Goal: Transaction & Acquisition: Obtain resource

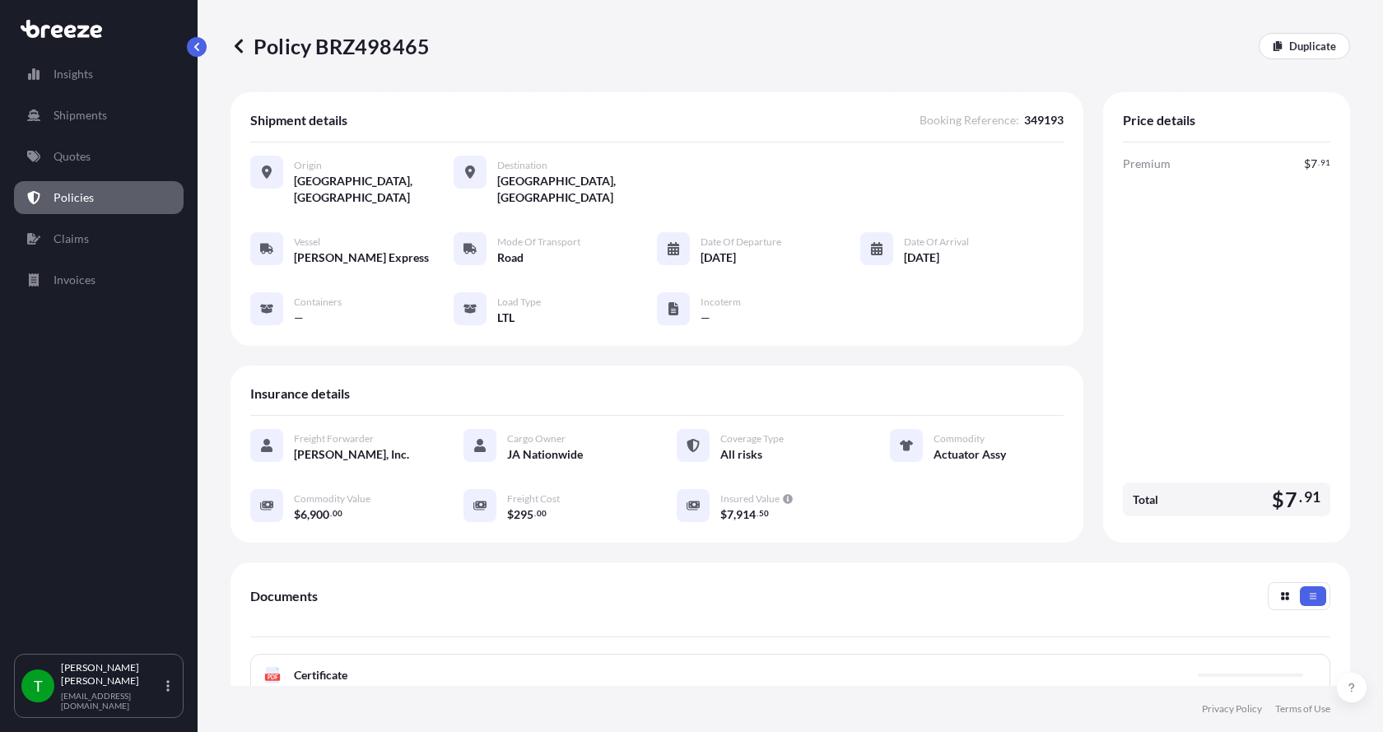
scroll to position [242, 0]
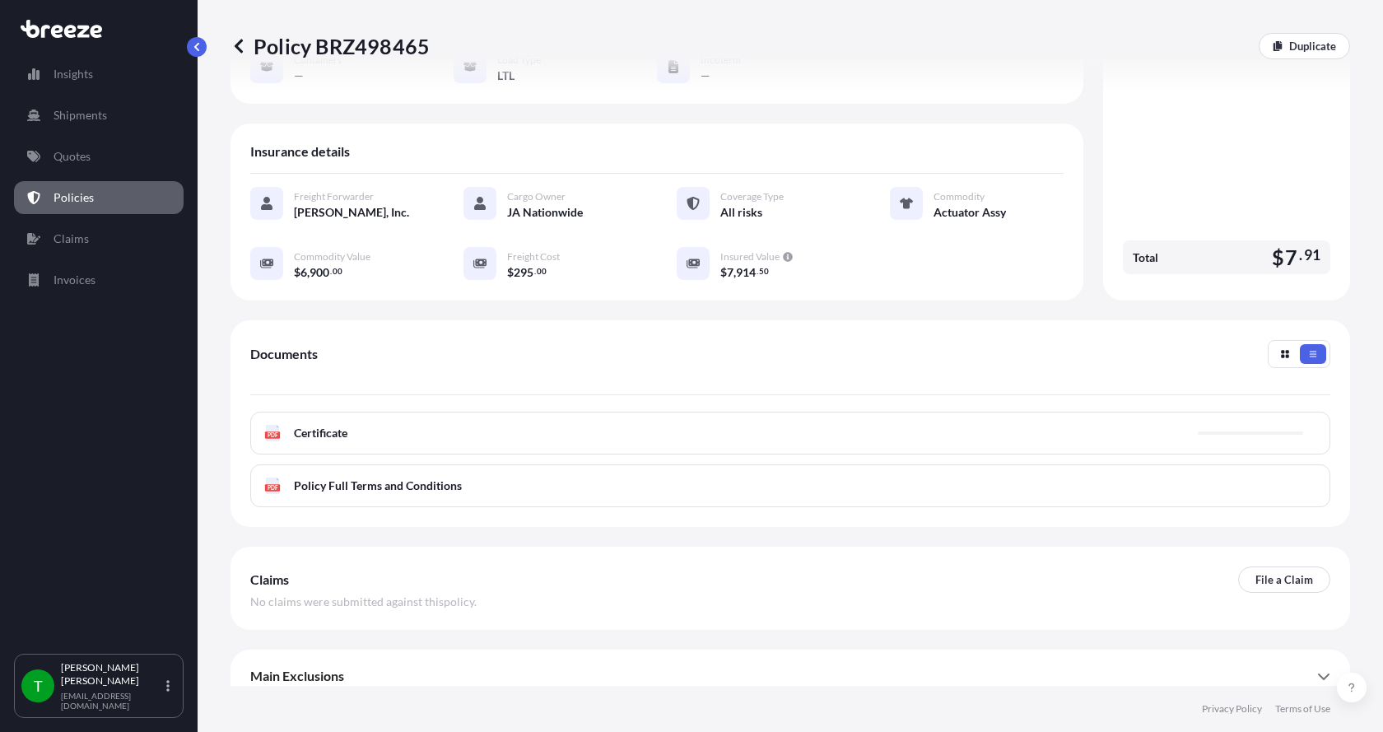
click at [338, 425] on span "Certificate" at bounding box center [321, 433] width 54 height 16
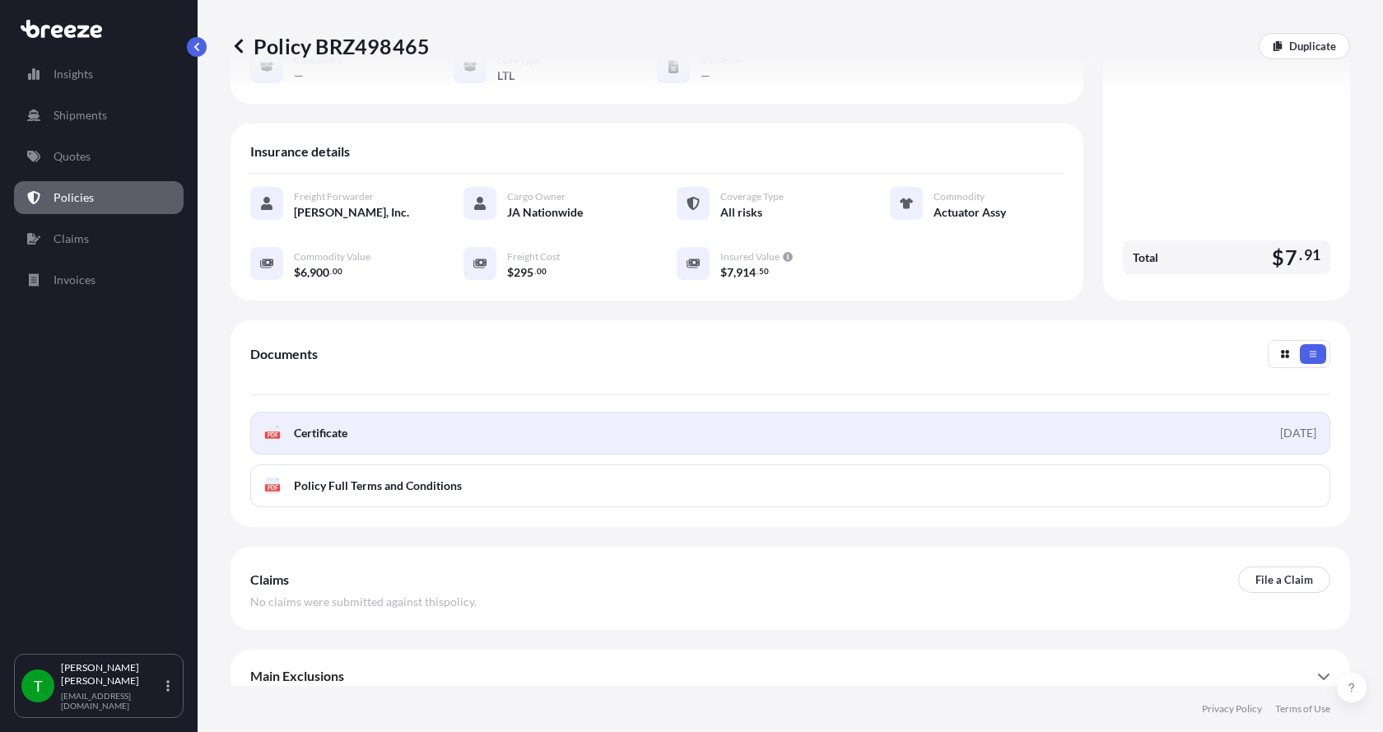
click at [304, 425] on span "Certificate" at bounding box center [321, 433] width 54 height 16
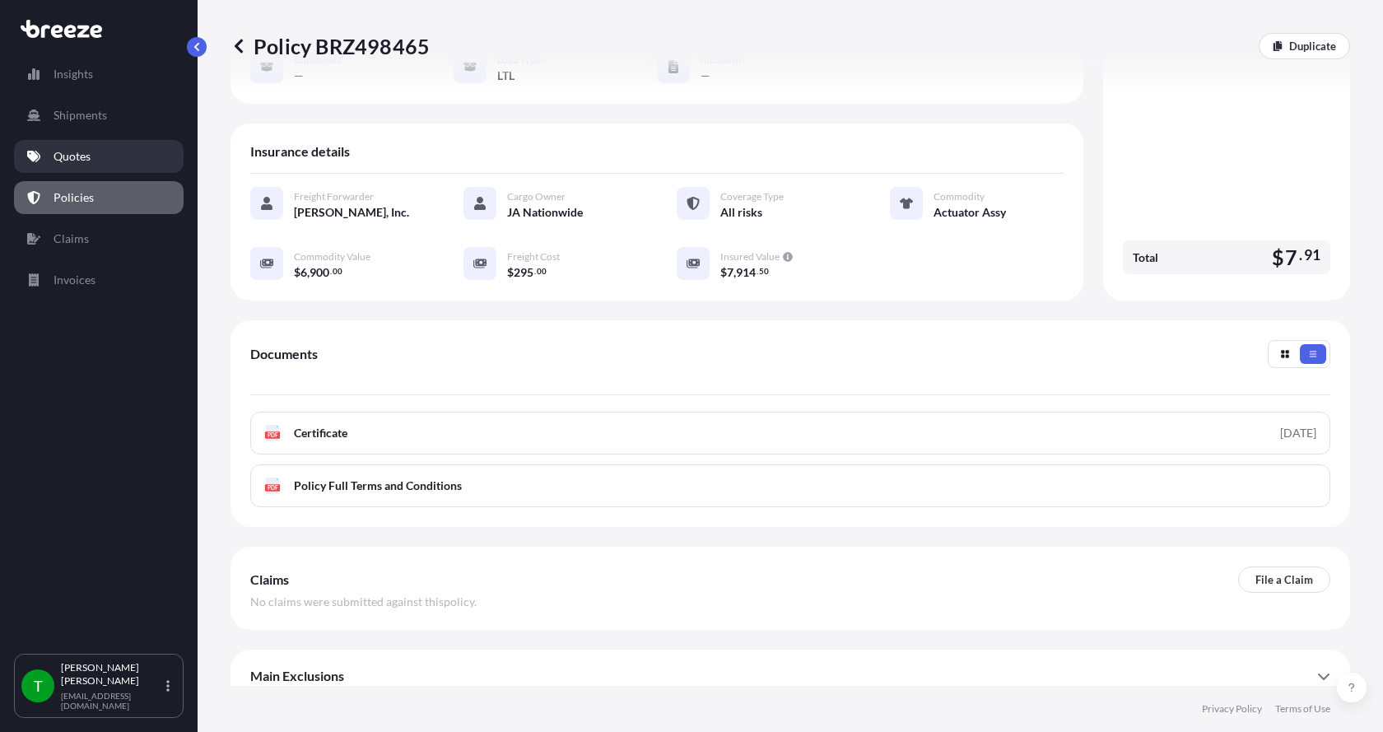
click at [77, 161] on p "Quotes" at bounding box center [72, 156] width 37 height 16
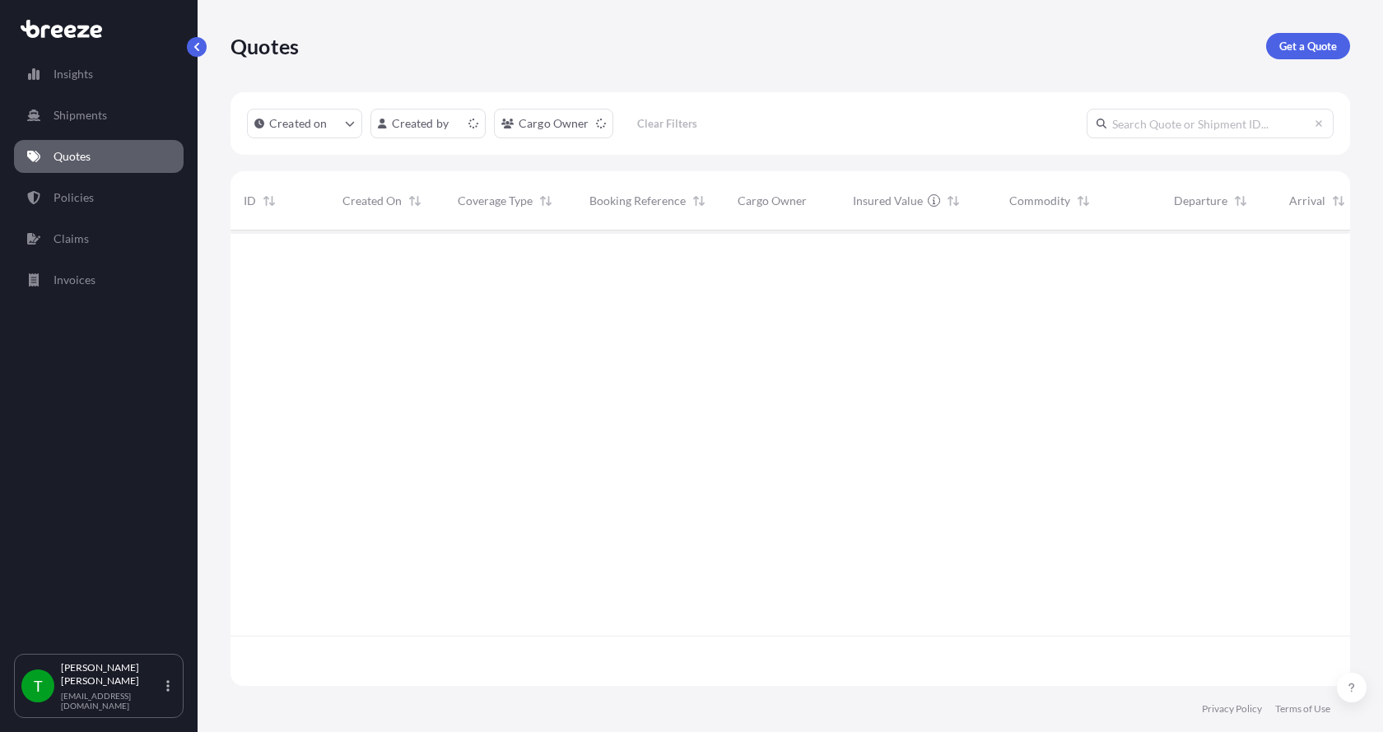
scroll to position [452, 1108]
click at [1304, 39] on p "Get a Quote" at bounding box center [1309, 46] width 58 height 16
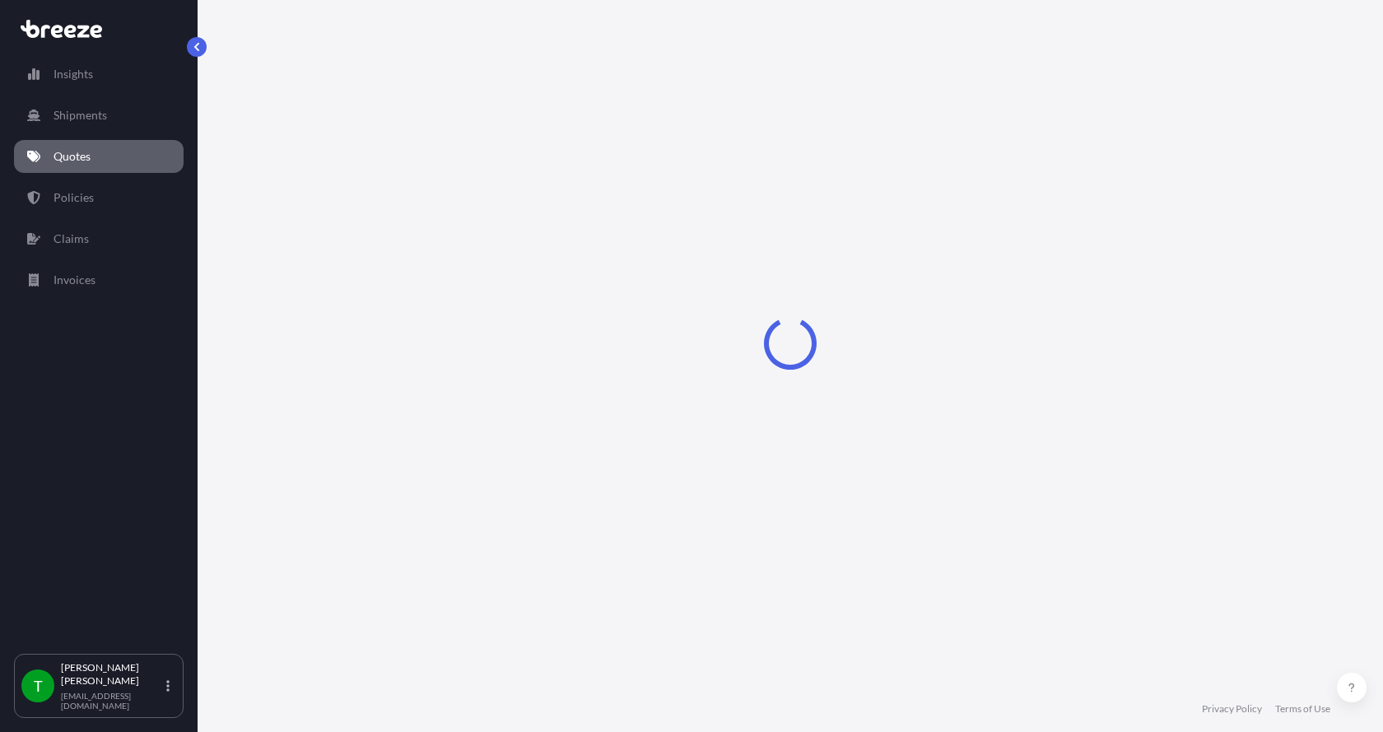
select select "Sea"
select select "1"
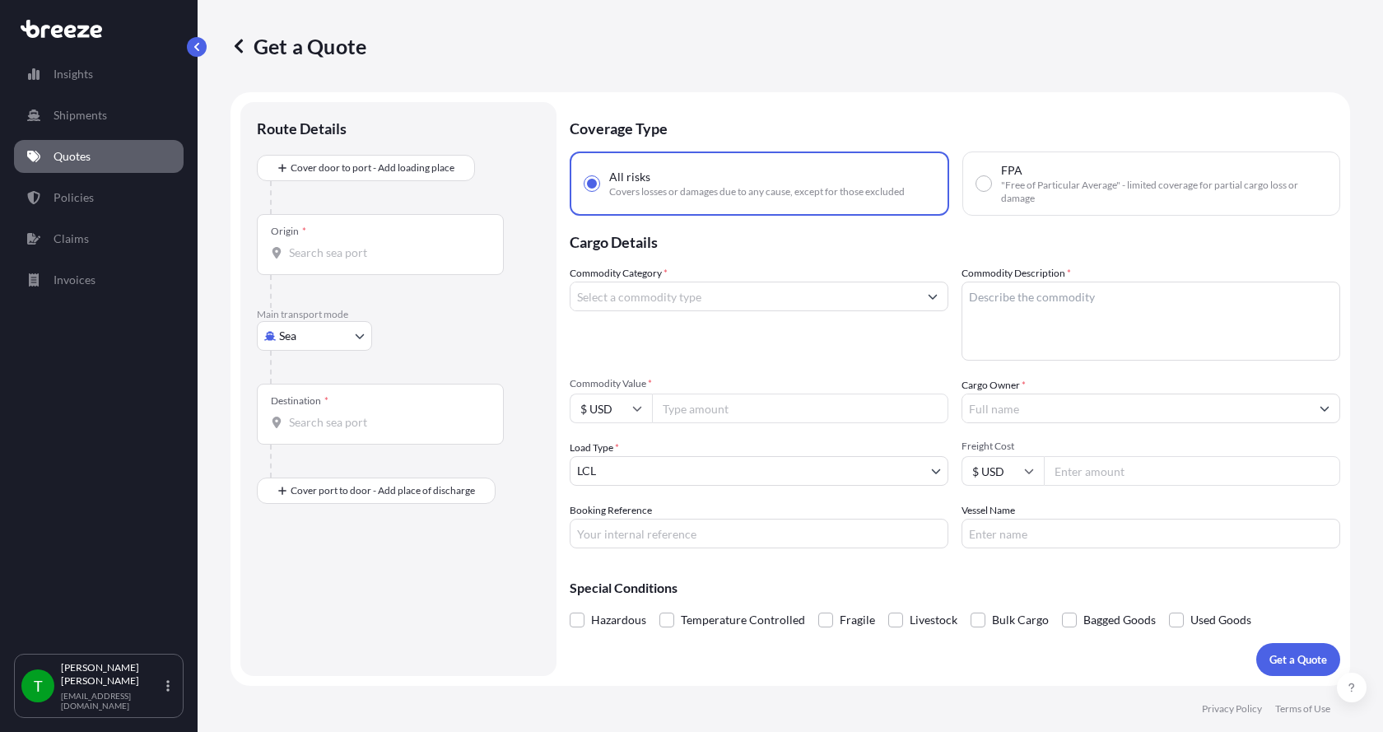
click at [273, 343] on body "Insights Shipments Quotes Policies Claims Invoices T [PERSON_NAME] [EMAIL_ADDRE…" at bounding box center [691, 366] width 1383 height 732
click at [311, 441] on span "Road" at bounding box center [301, 438] width 26 height 16
select select "Road"
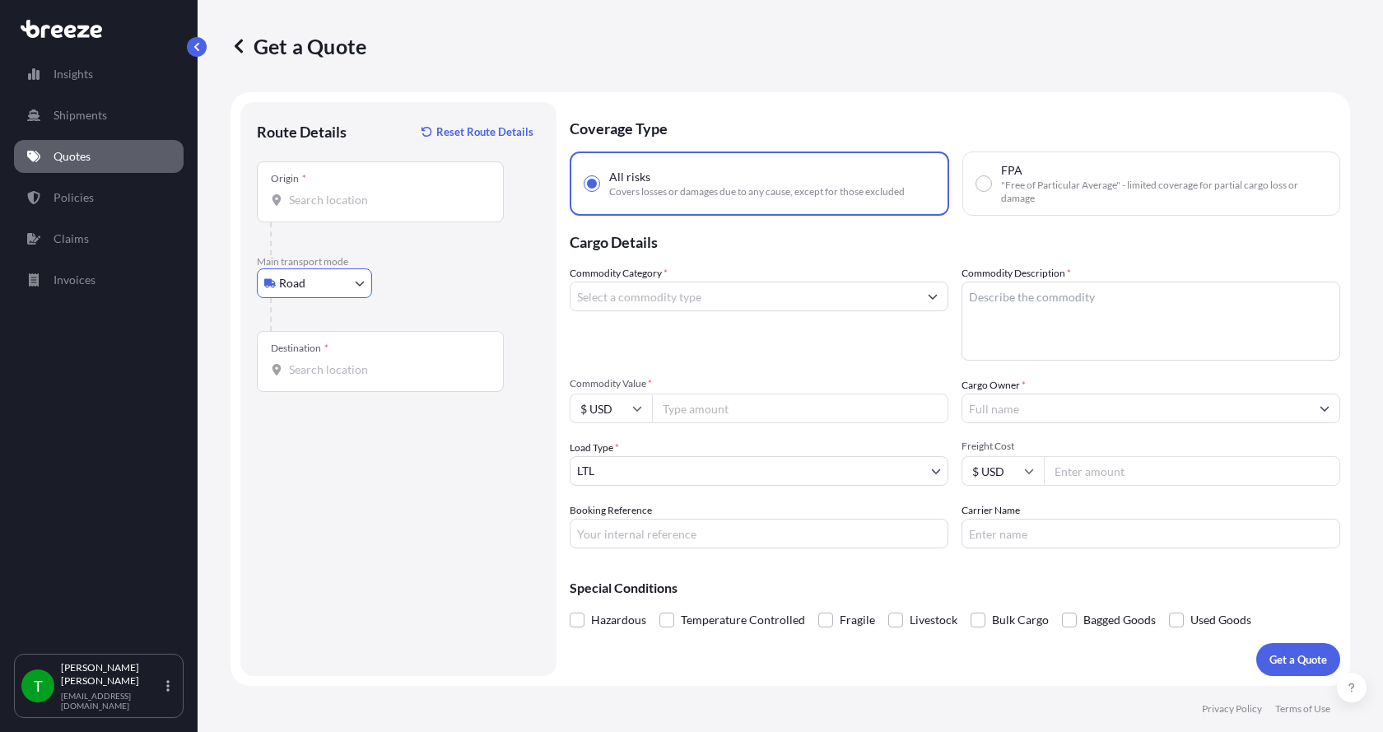
click at [282, 198] on div at bounding box center [380, 200] width 219 height 16
click at [289, 198] on input "Origin *" at bounding box center [386, 200] width 194 height 16
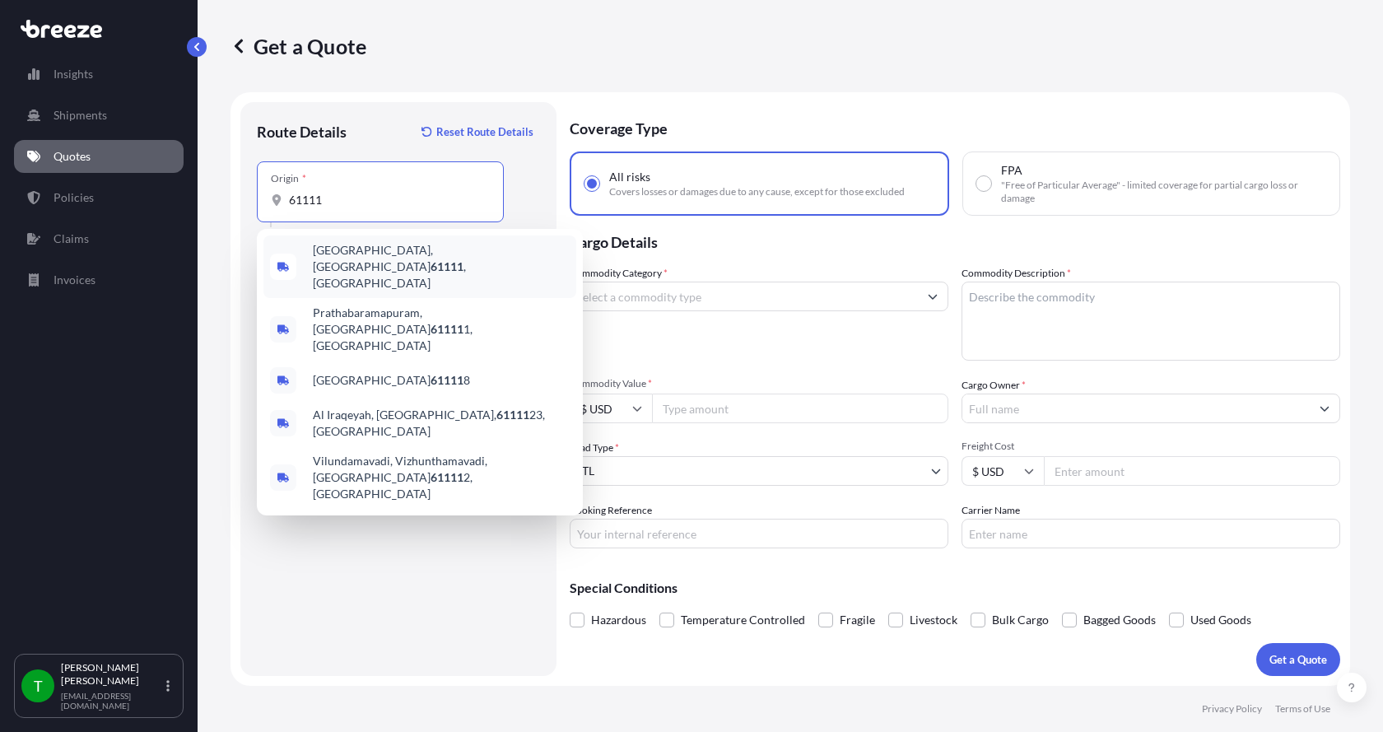
click at [331, 247] on span "[GEOGRAPHIC_DATA] , [GEOGRAPHIC_DATA]" at bounding box center [441, 266] width 257 height 49
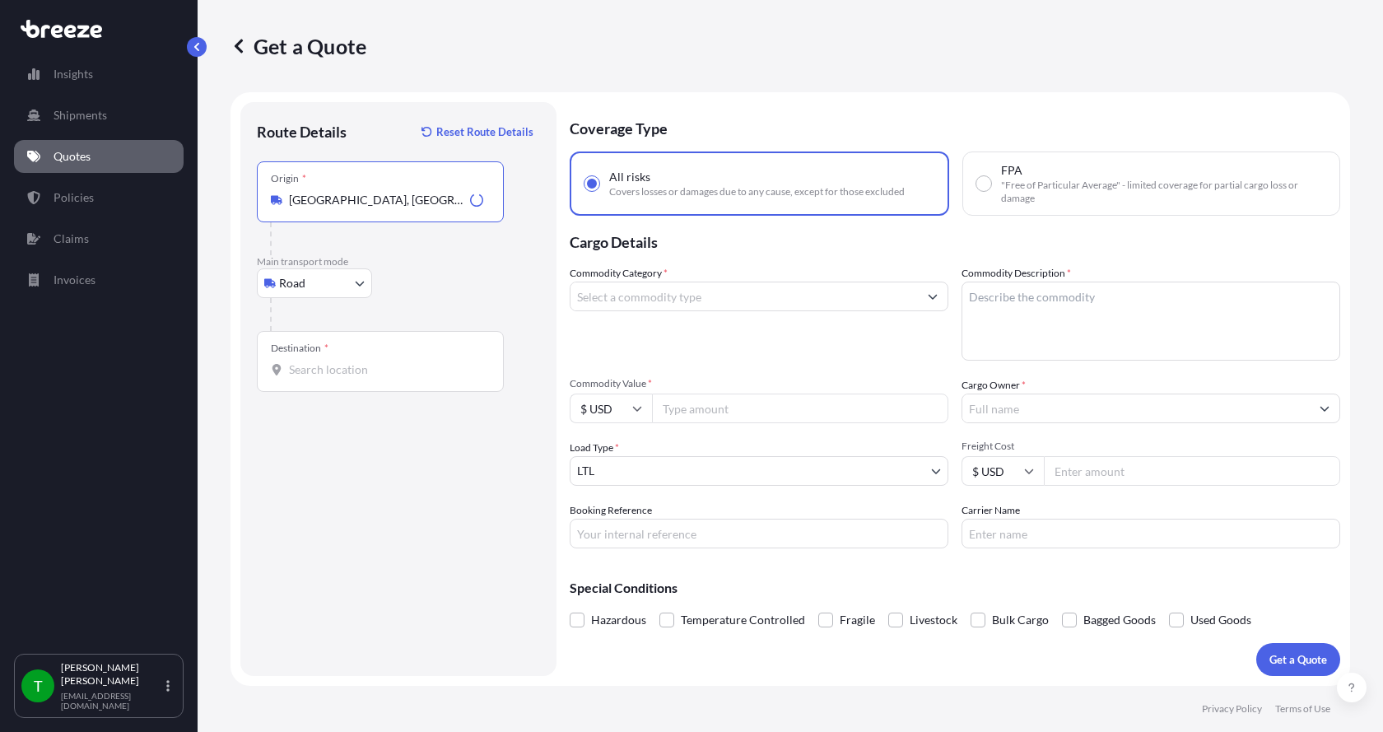
type input "[GEOGRAPHIC_DATA], [GEOGRAPHIC_DATA]"
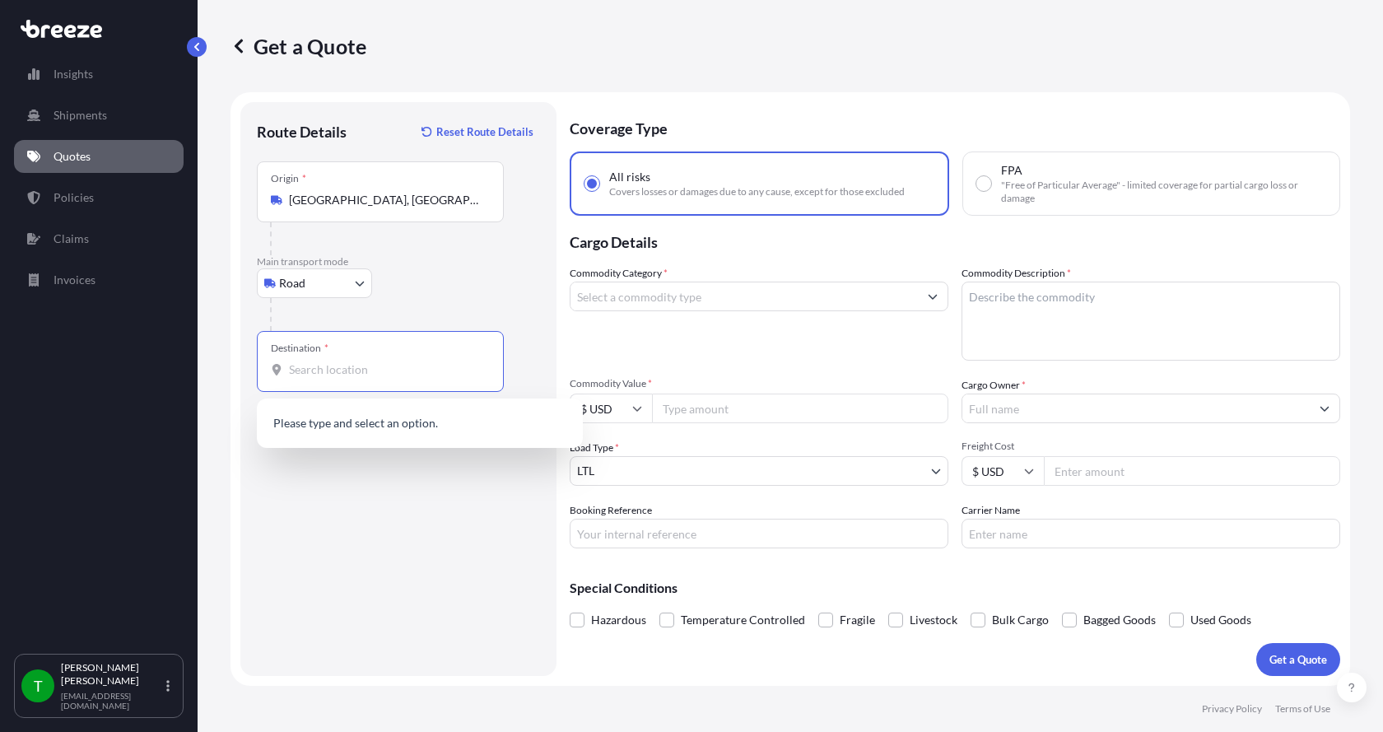
click at [327, 372] on input "Destination *" at bounding box center [386, 370] width 194 height 16
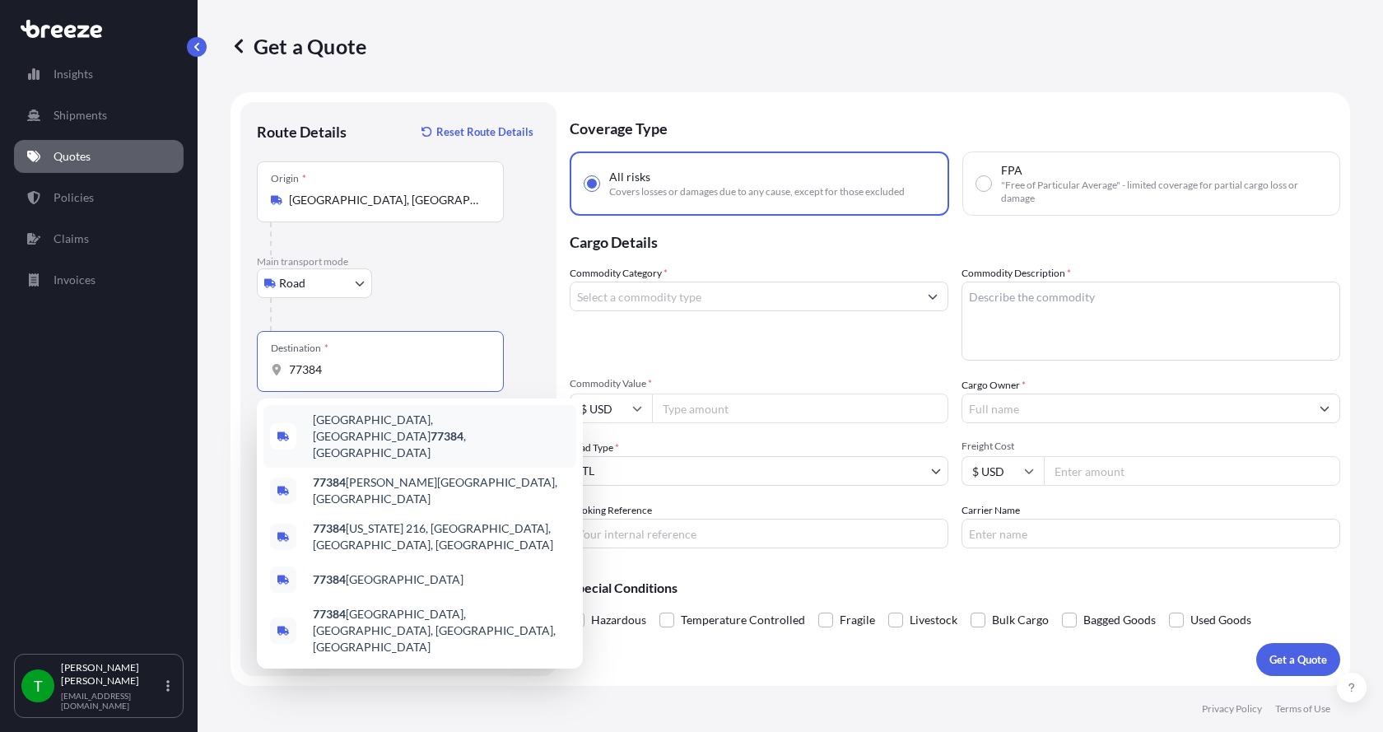
click at [342, 428] on span "[GEOGRAPHIC_DATA] , [GEOGRAPHIC_DATA]" at bounding box center [441, 436] width 257 height 49
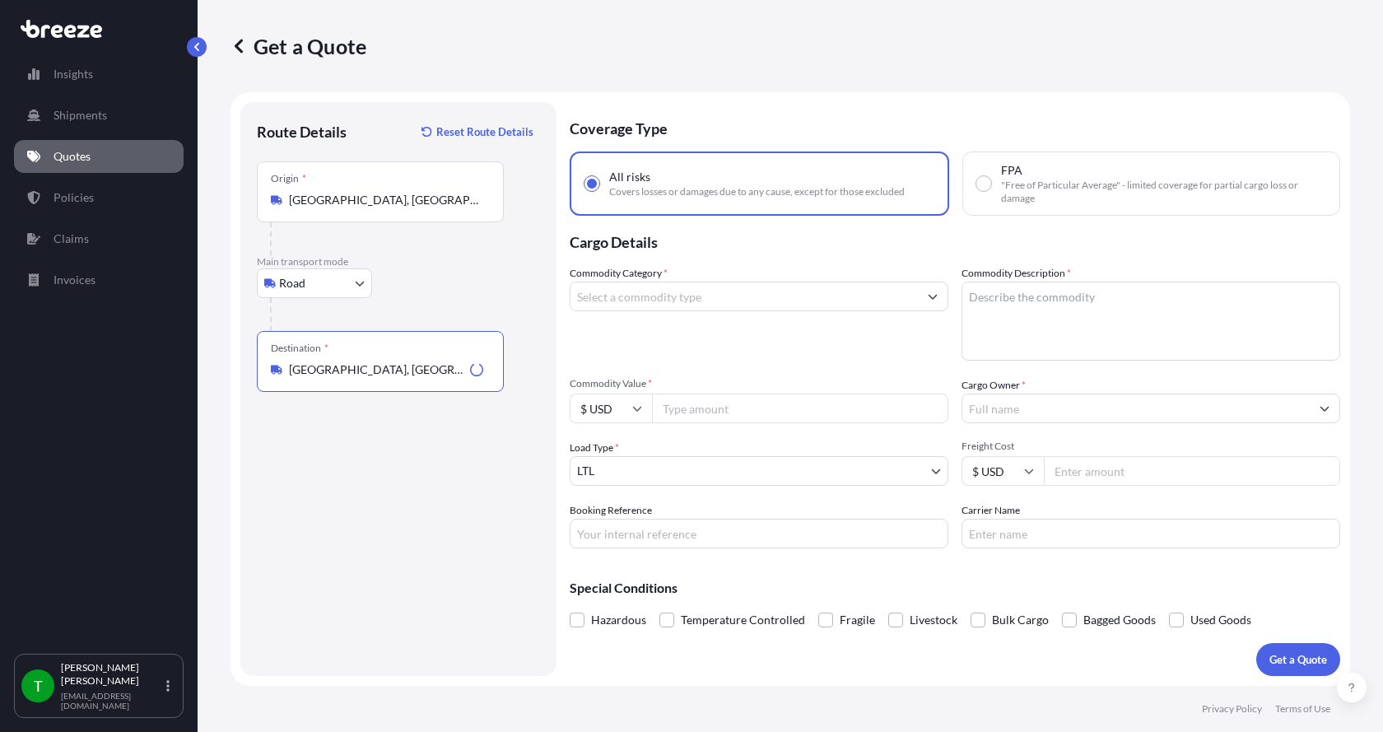
type input "[GEOGRAPHIC_DATA], [GEOGRAPHIC_DATA]"
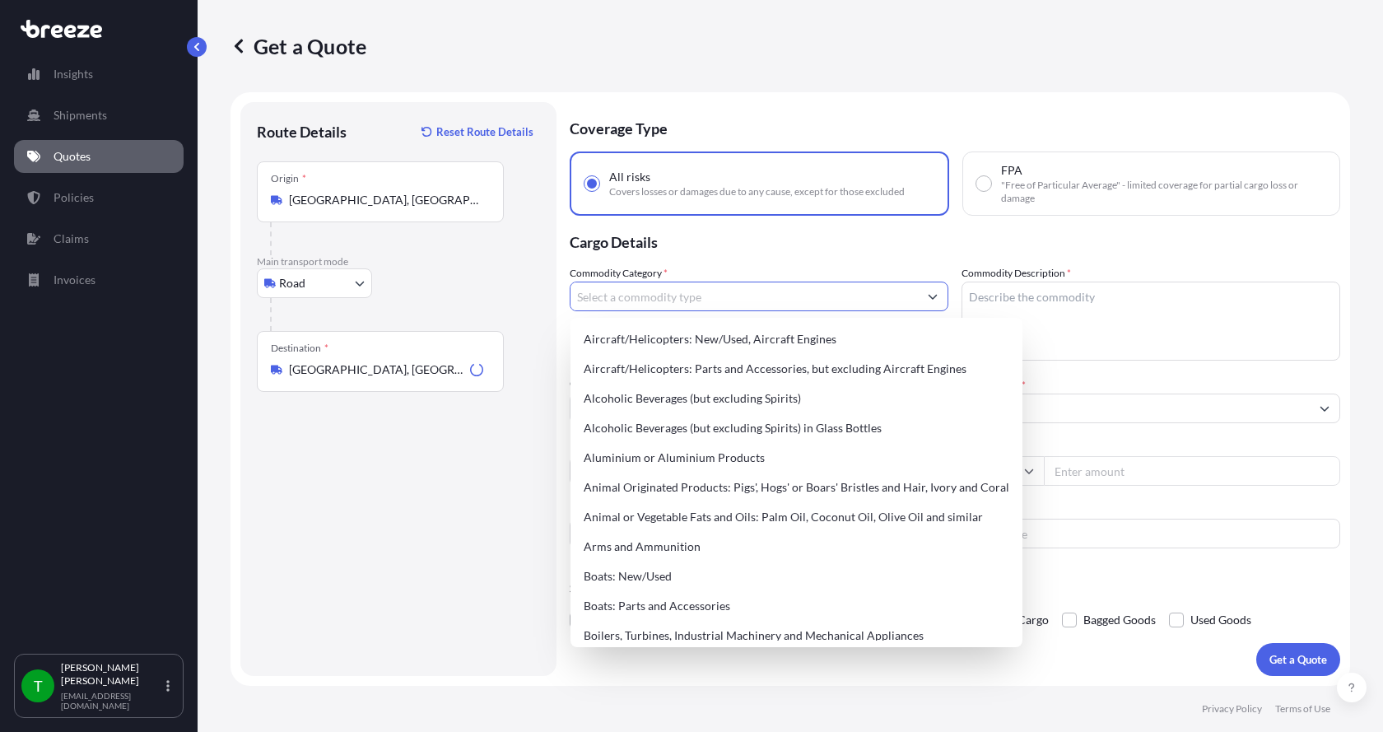
click at [629, 301] on input "Commodity Category *" at bounding box center [745, 297] width 348 height 30
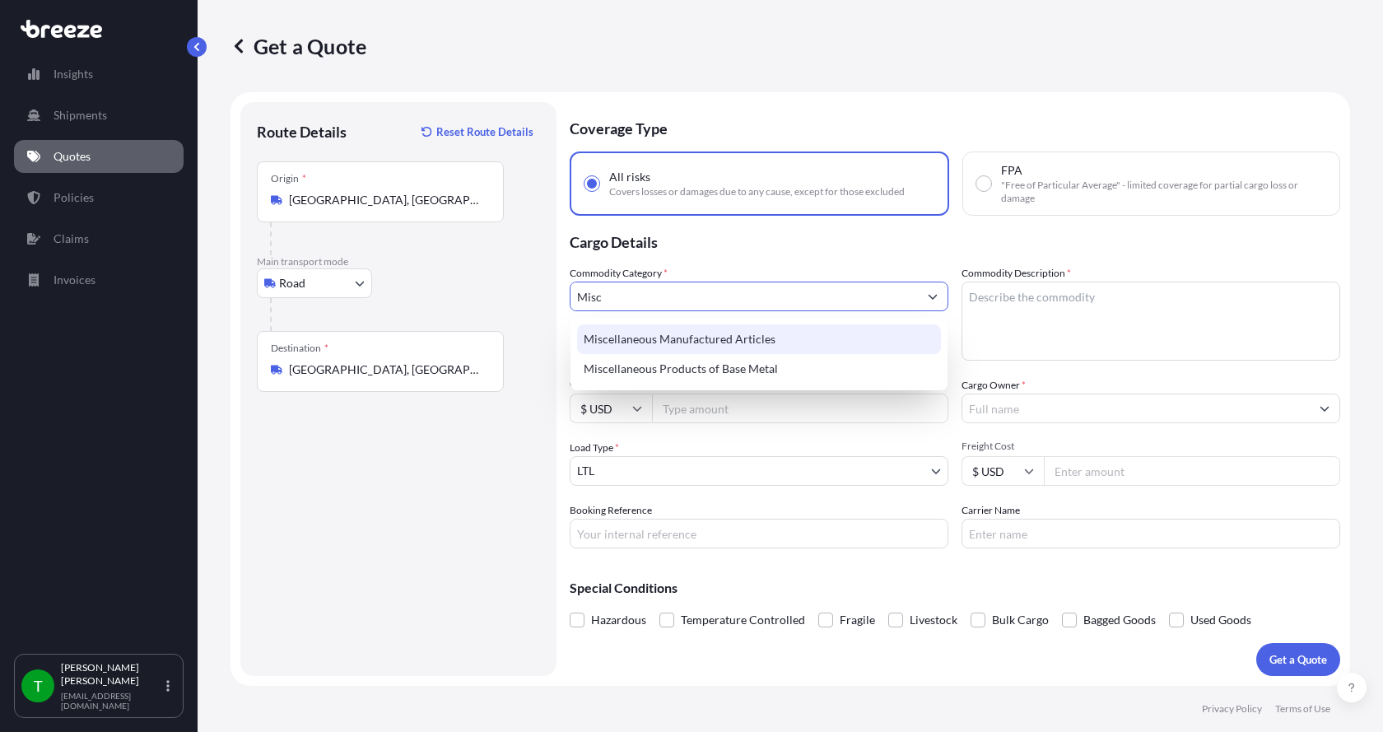
click at [627, 336] on div "Miscellaneous Manufactured Articles" at bounding box center [759, 339] width 364 height 30
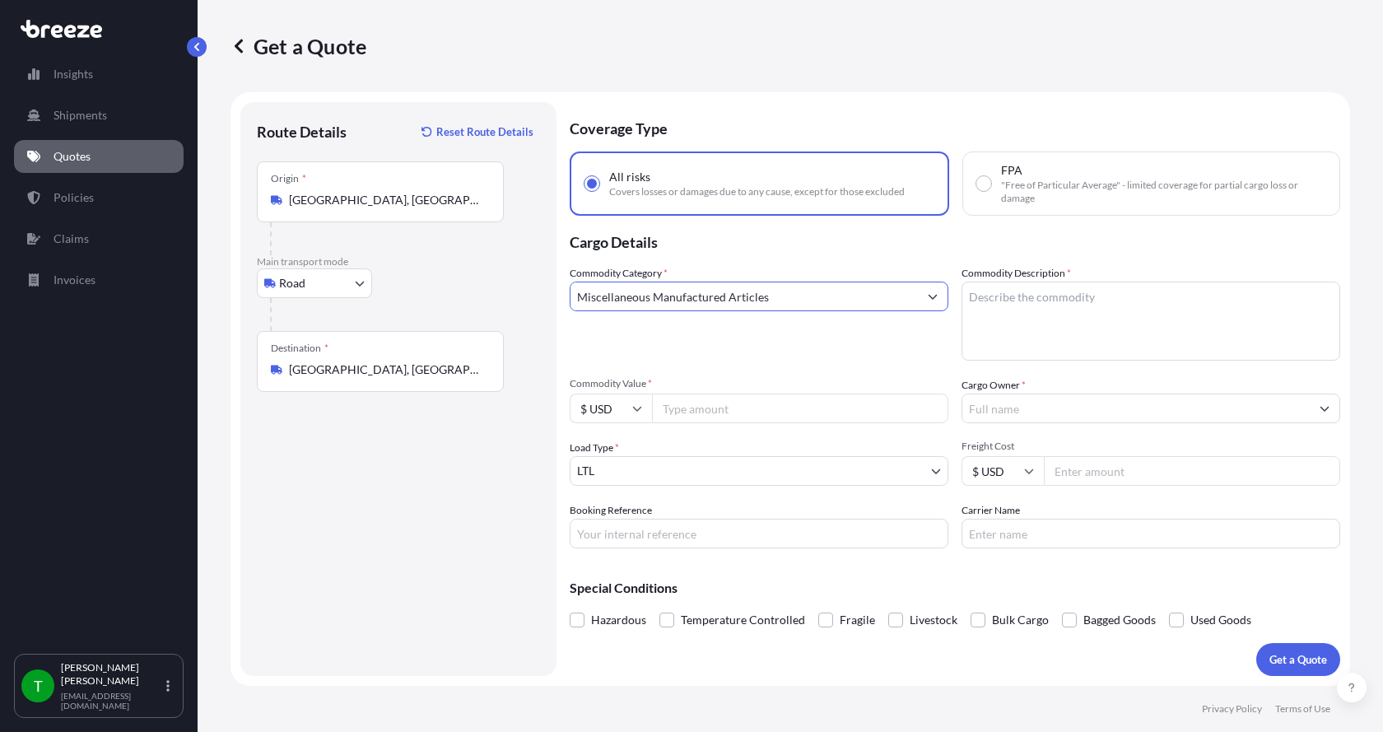
type input "Miscellaneous Manufactured Articles"
click at [992, 301] on textarea "Commodity Description *" at bounding box center [1151, 321] width 379 height 79
type textarea "Parts Motor AER 7.5hp"
click at [714, 409] on input "Commodity Value *" at bounding box center [800, 409] width 296 height 30
click at [681, 410] on input "Commodity Value *" at bounding box center [800, 409] width 296 height 30
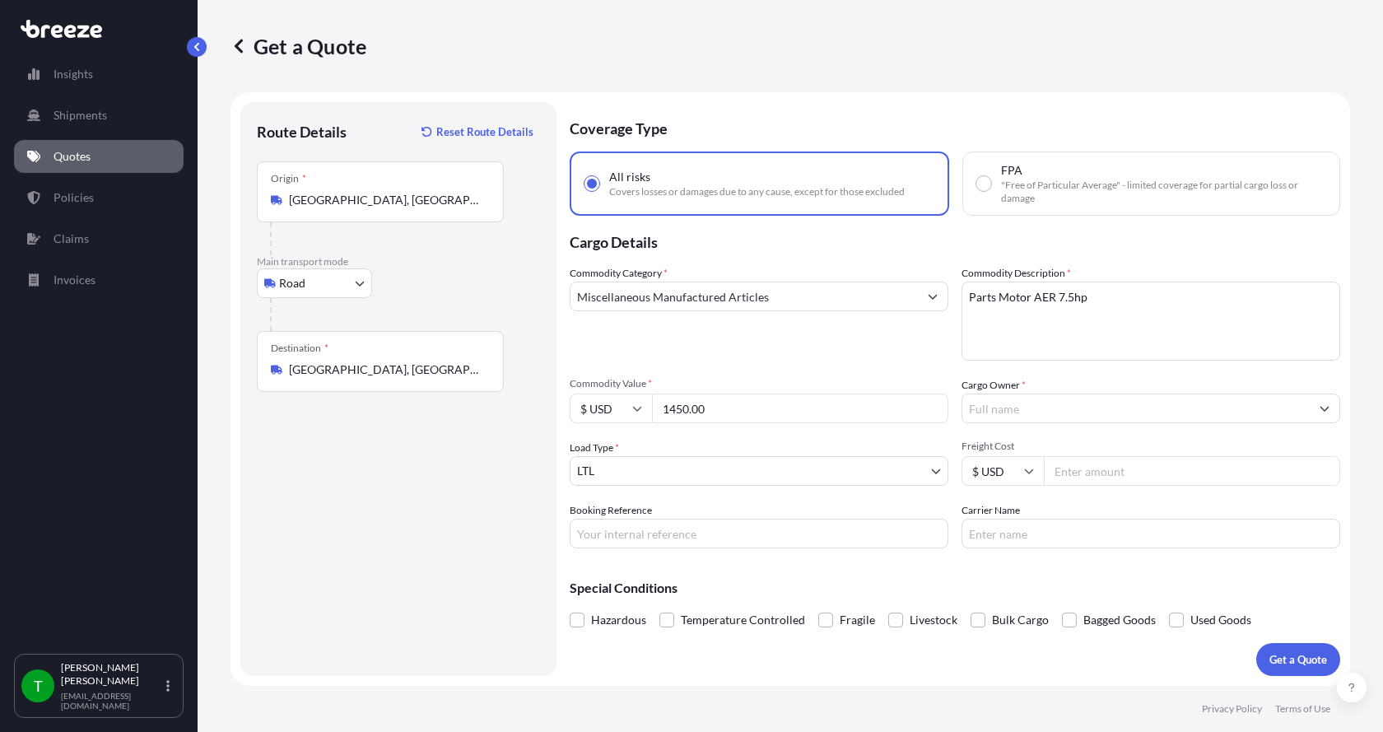
type input "1450.00"
click at [1005, 415] on input "Cargo Owner *" at bounding box center [1137, 409] width 348 height 30
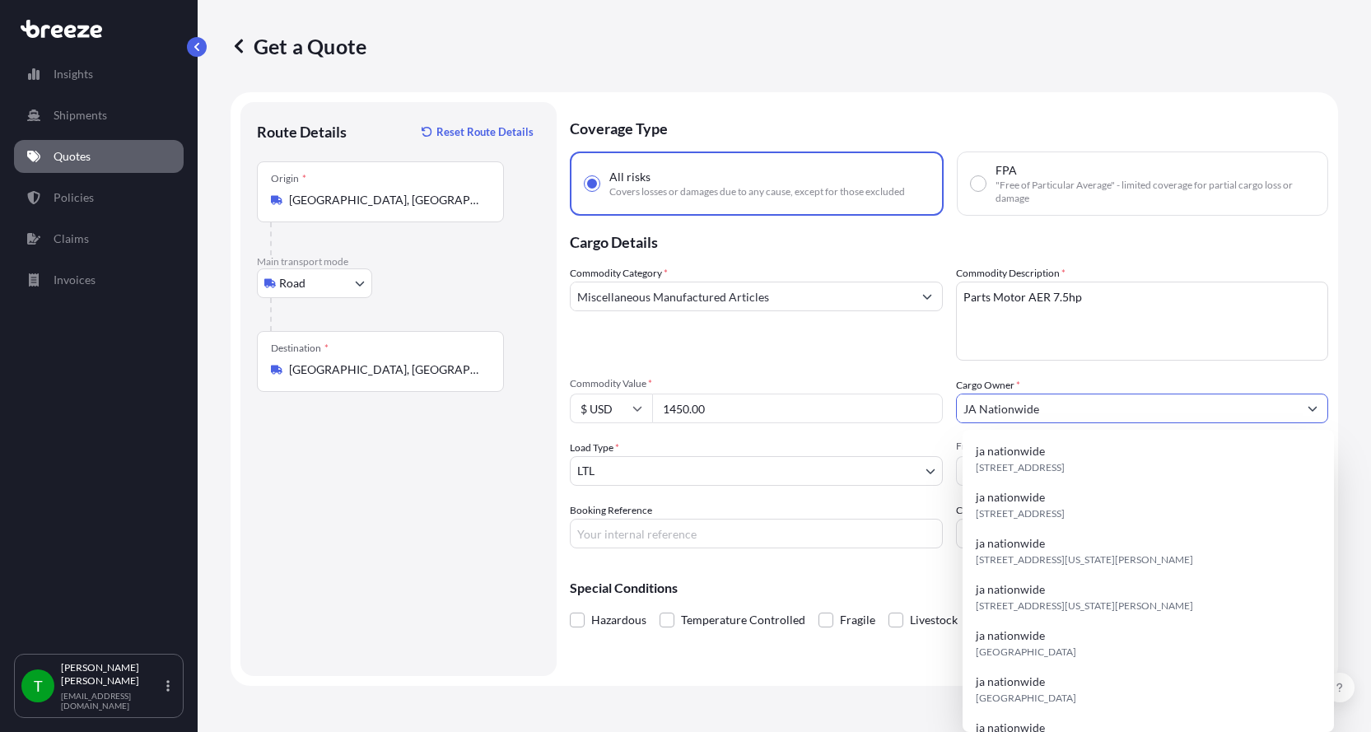
type input "JA Nationwide"
click at [670, 527] on input "Booking Reference" at bounding box center [756, 534] width 373 height 30
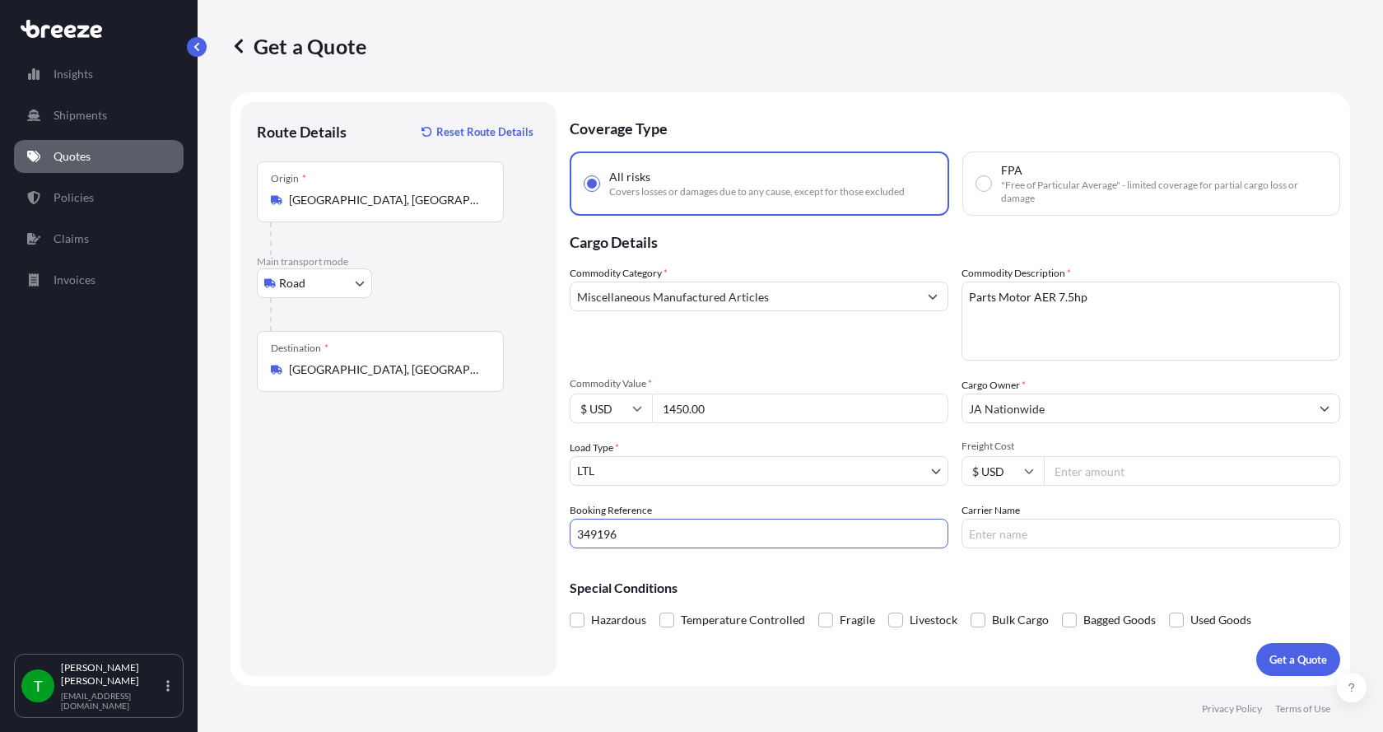
type input "349196"
click at [1068, 470] on input "Freight Cost" at bounding box center [1192, 471] width 296 height 30
type input "335.00"
click at [1003, 535] on input "Carrier Name" at bounding box center [1151, 534] width 379 height 30
type input "[PERSON_NAME] Express"
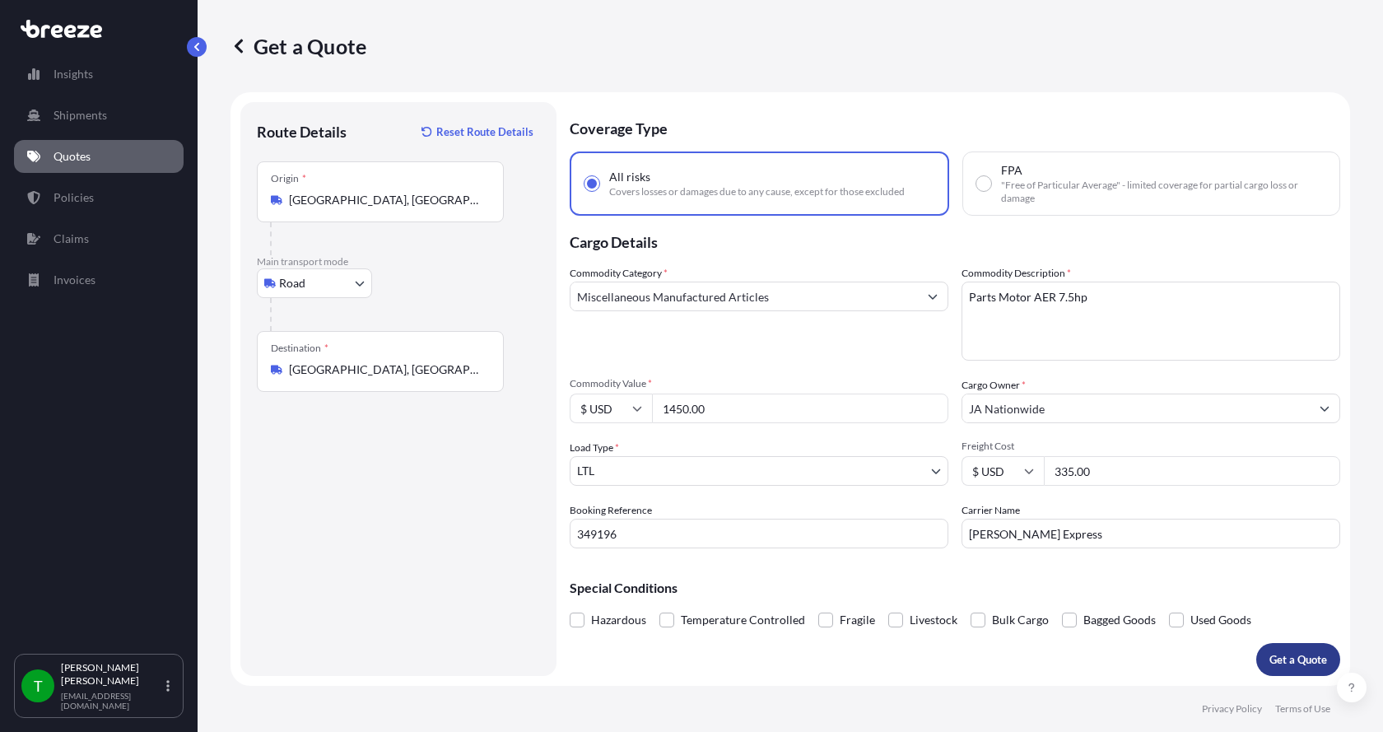
click at [1300, 652] on p "Get a Quote" at bounding box center [1299, 659] width 58 height 16
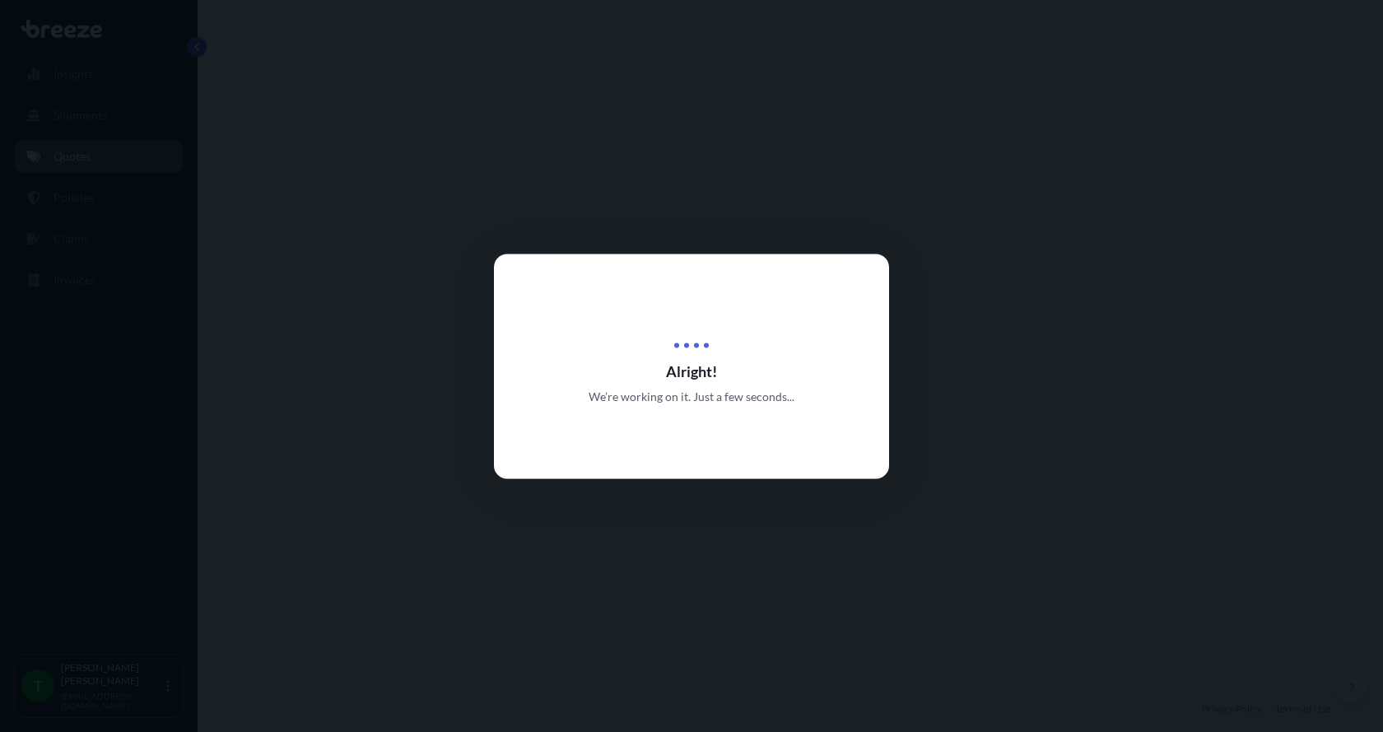
select select "Road"
select select "1"
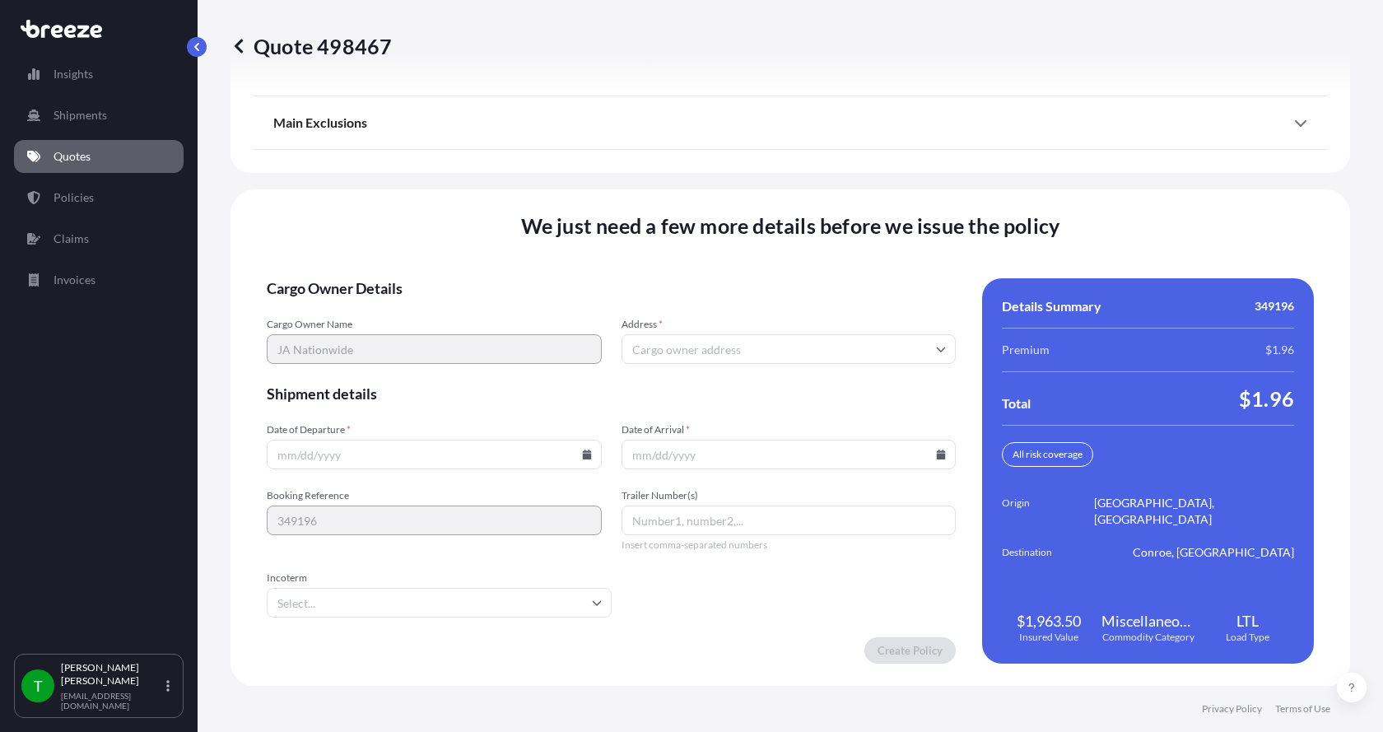
scroll to position [2167, 0]
click at [682, 347] on input "Address *" at bounding box center [789, 349] width 335 height 30
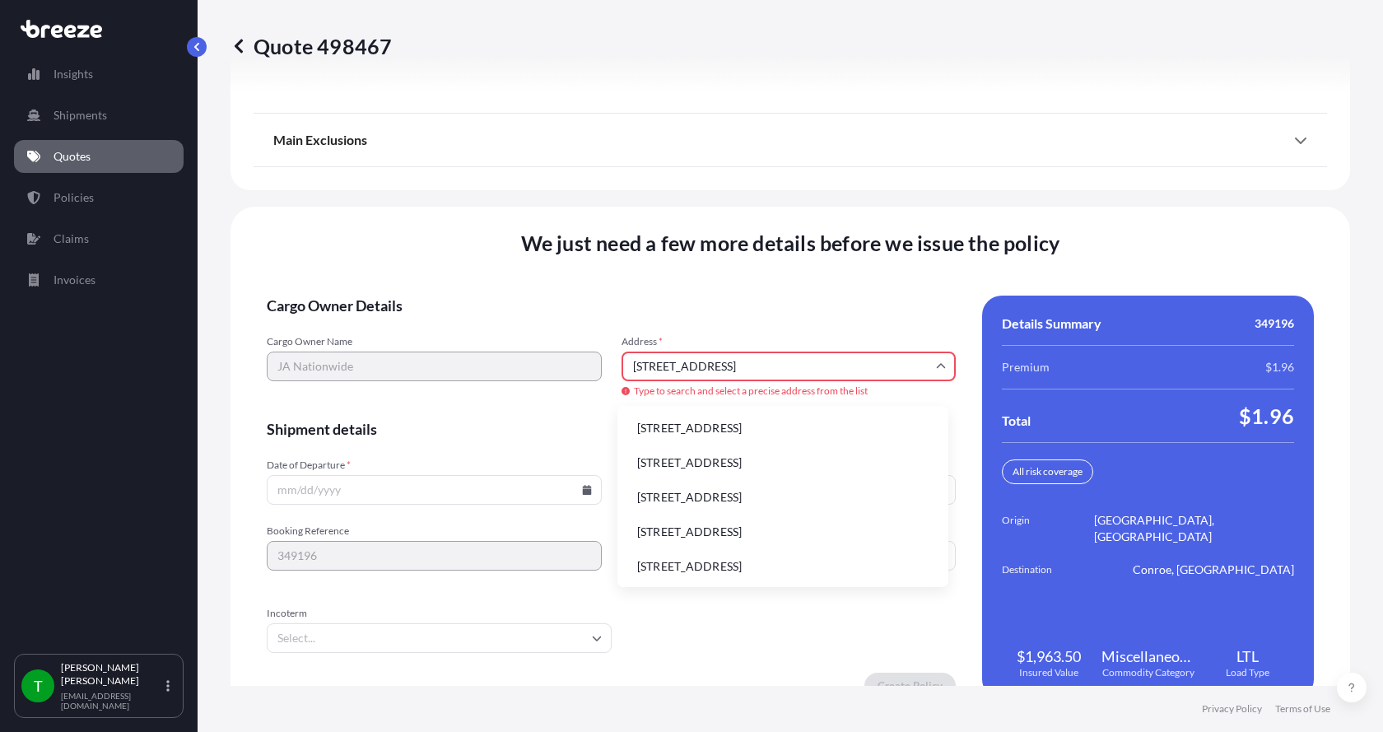
click at [656, 427] on li "[STREET_ADDRESS]" at bounding box center [783, 428] width 318 height 31
type input "[STREET_ADDRESS]"
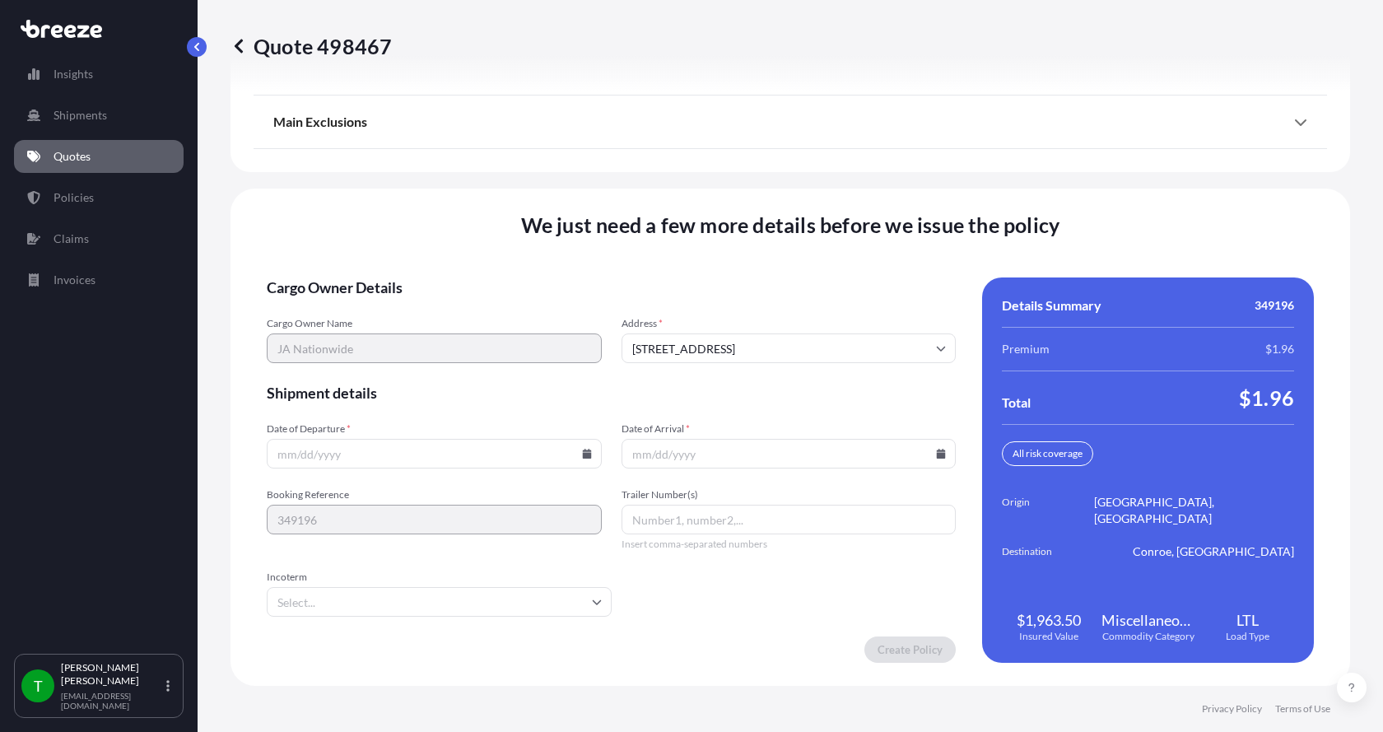
click at [585, 452] on icon at bounding box center [587, 454] width 10 height 10
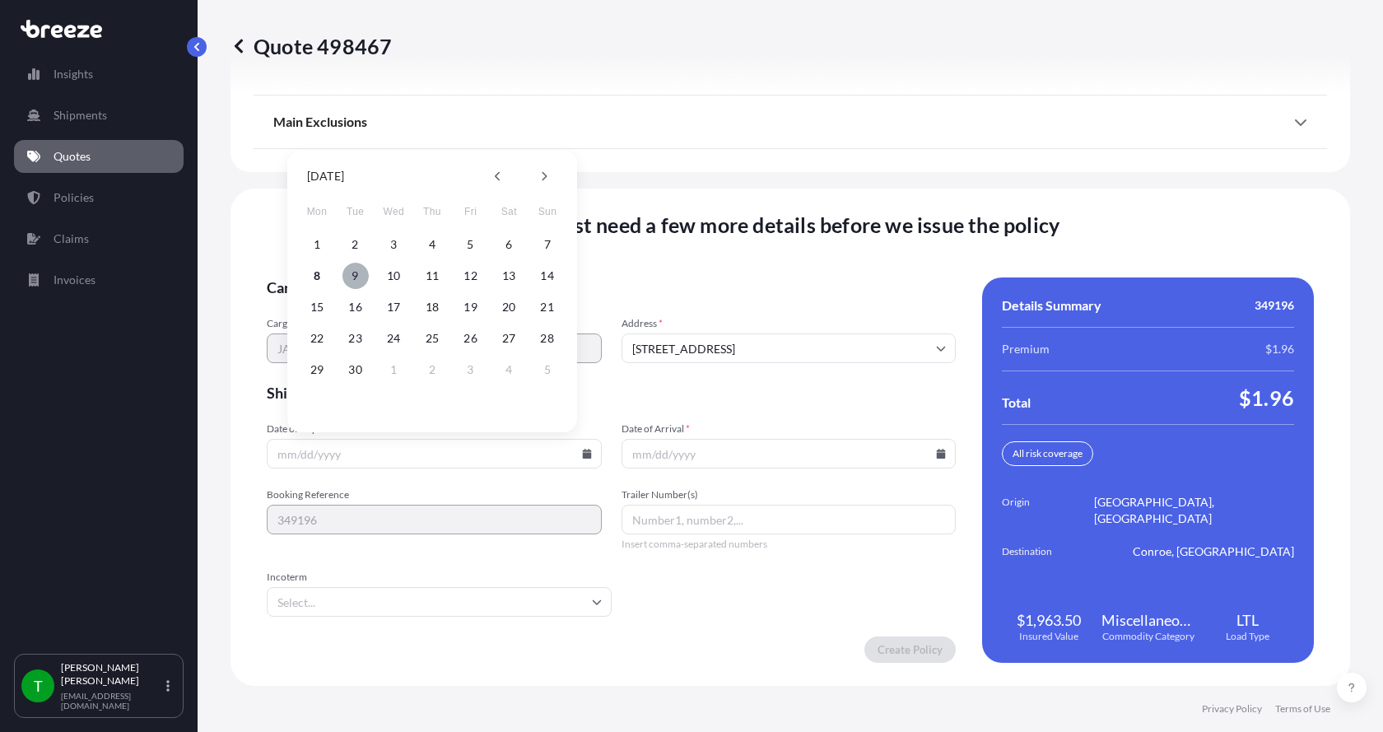
click at [354, 274] on button "9" at bounding box center [356, 276] width 26 height 26
type input "[DATE]"
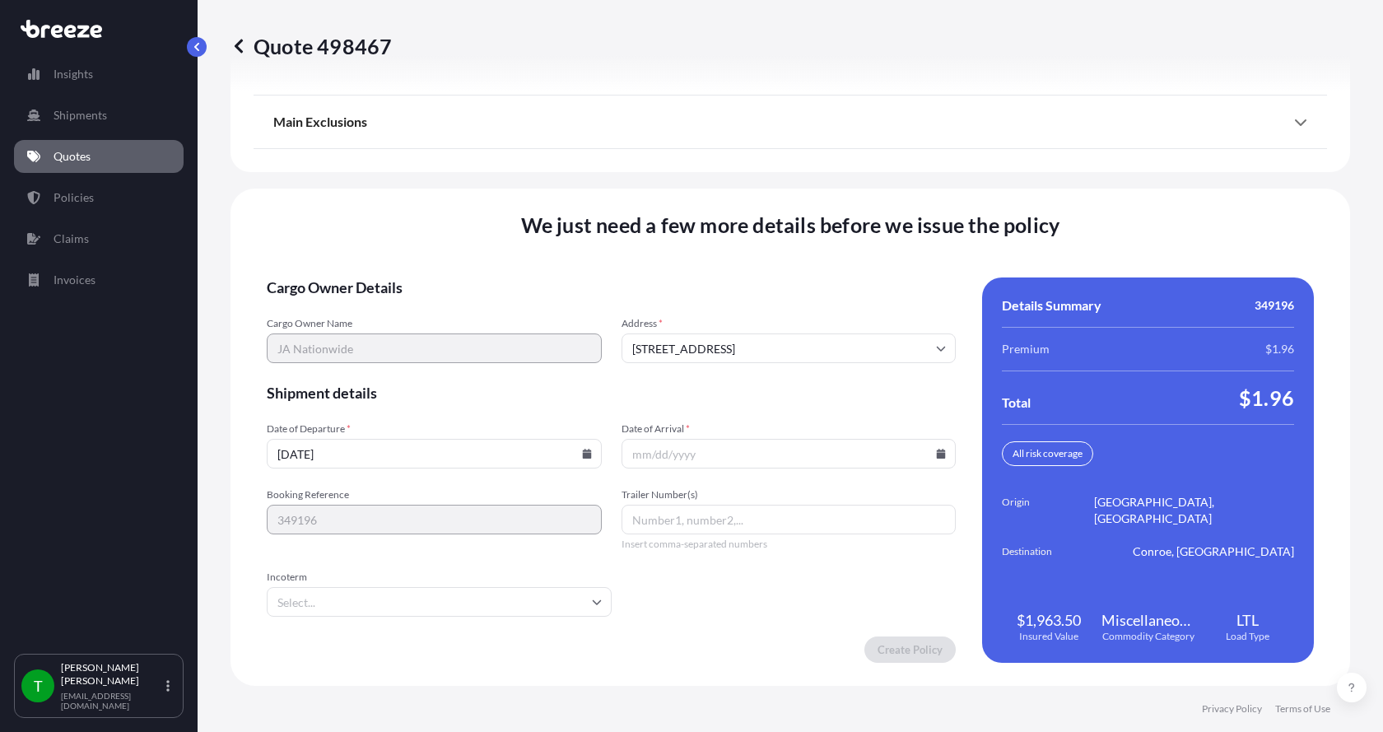
click at [937, 455] on icon at bounding box center [941, 454] width 9 height 10
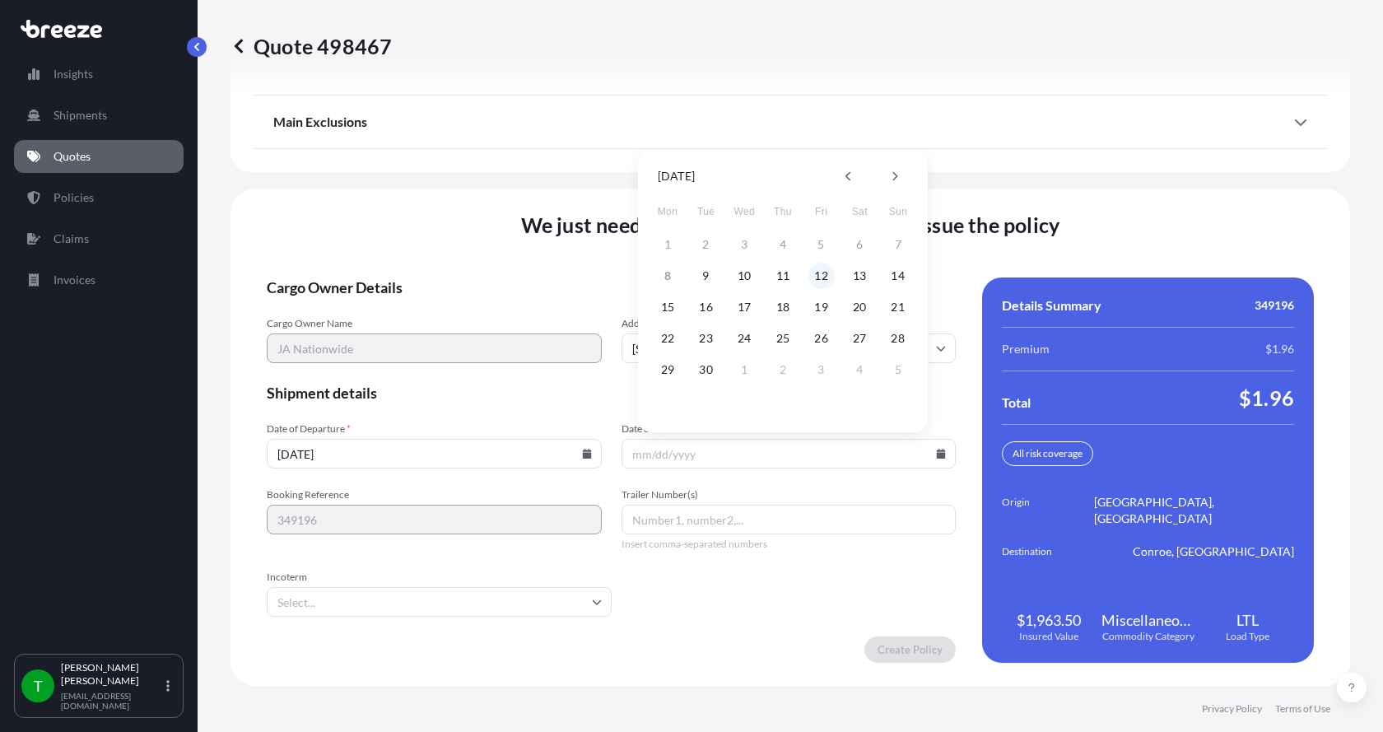
click at [824, 282] on button "12" at bounding box center [822, 276] width 26 height 26
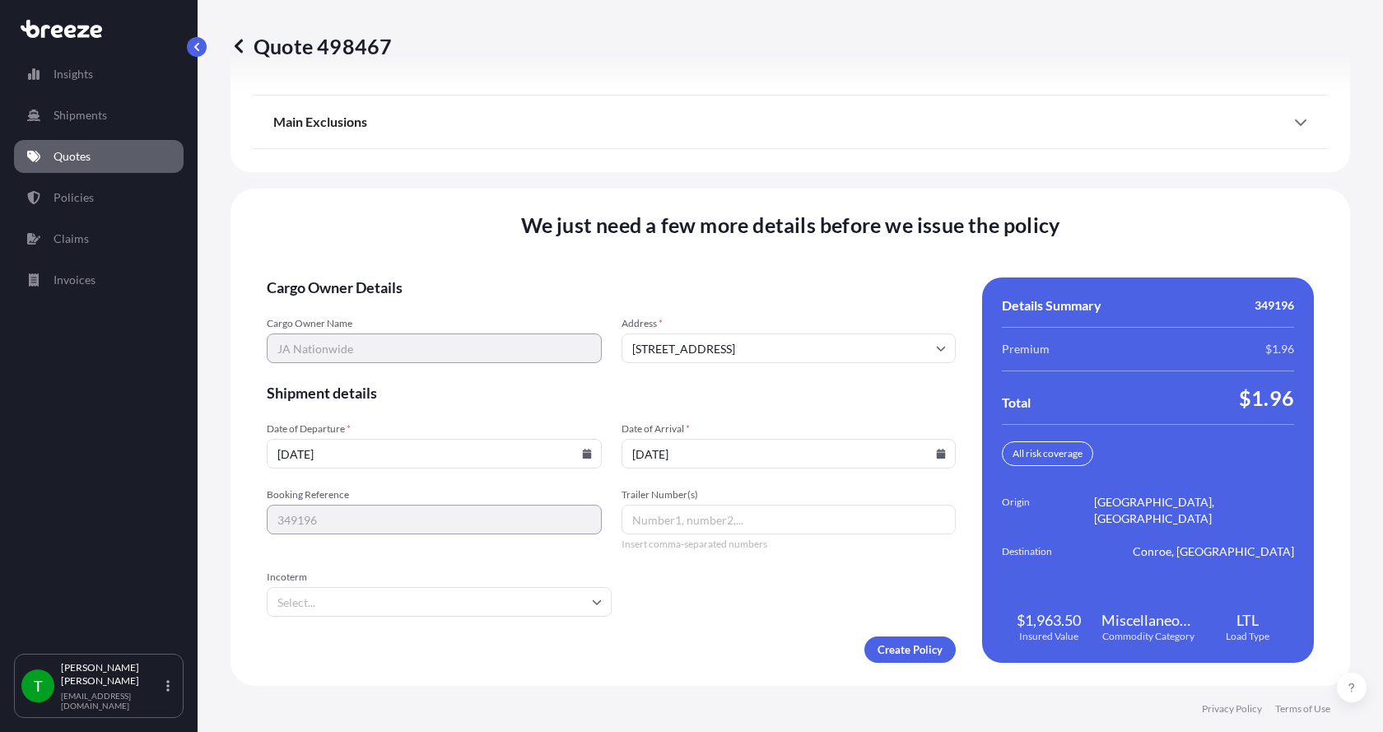
type input "[DATE]"
click at [822, 337] on button "12" at bounding box center [812, 344] width 20 height 15
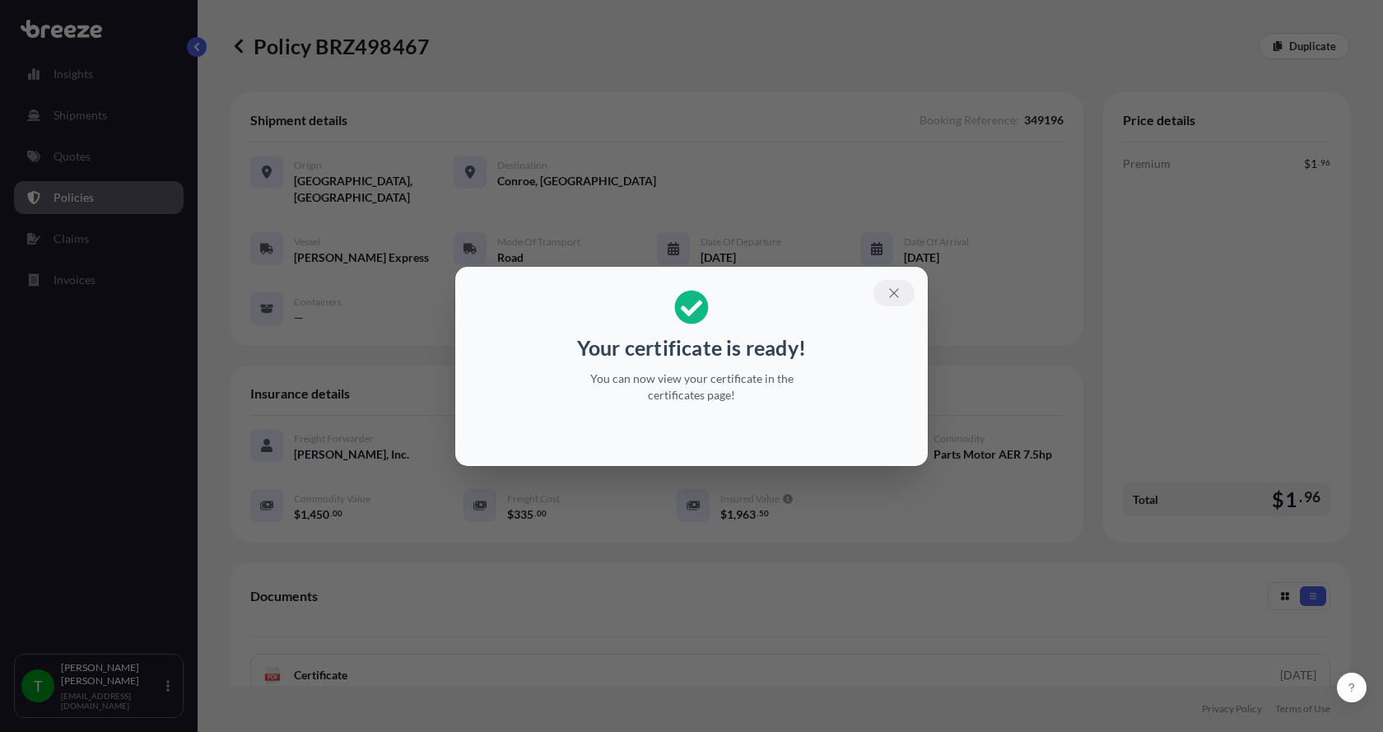
click at [899, 291] on icon "button" at bounding box center [894, 293] width 15 height 15
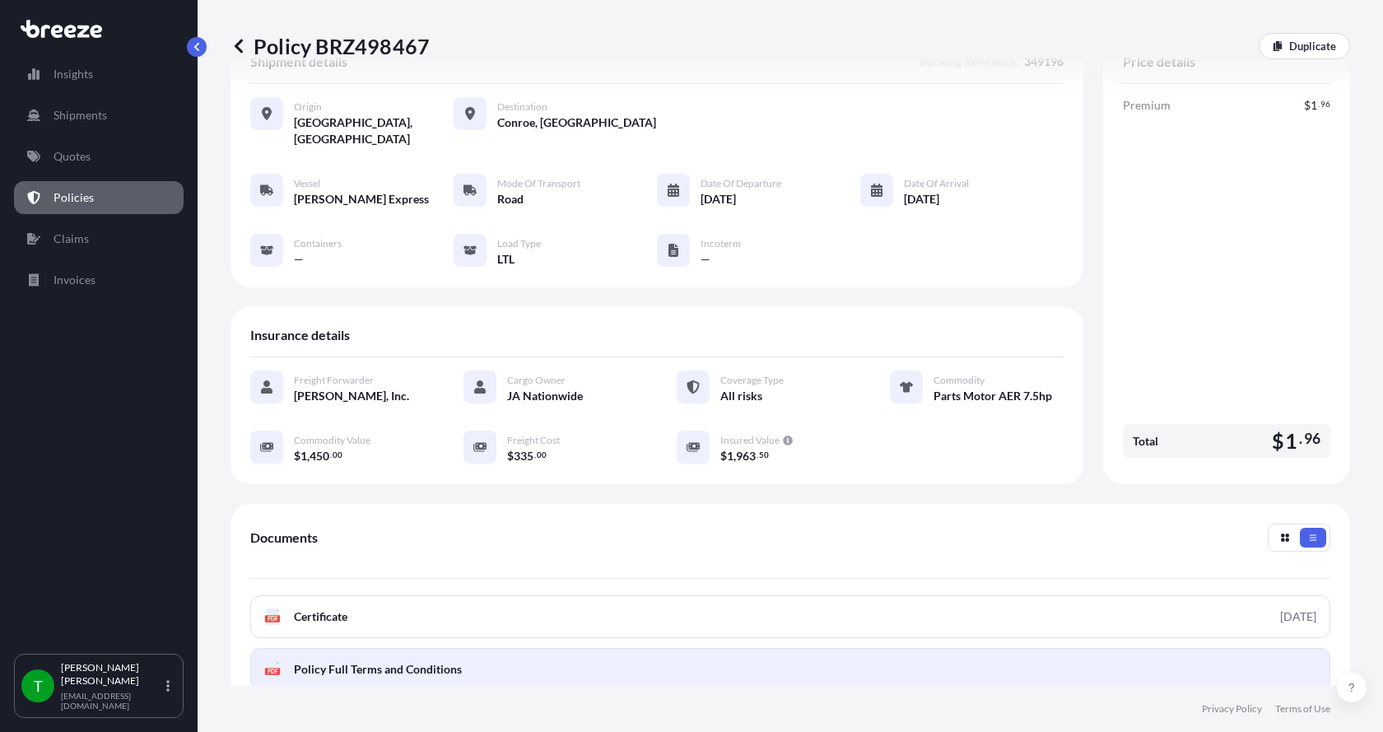
scroll to position [242, 0]
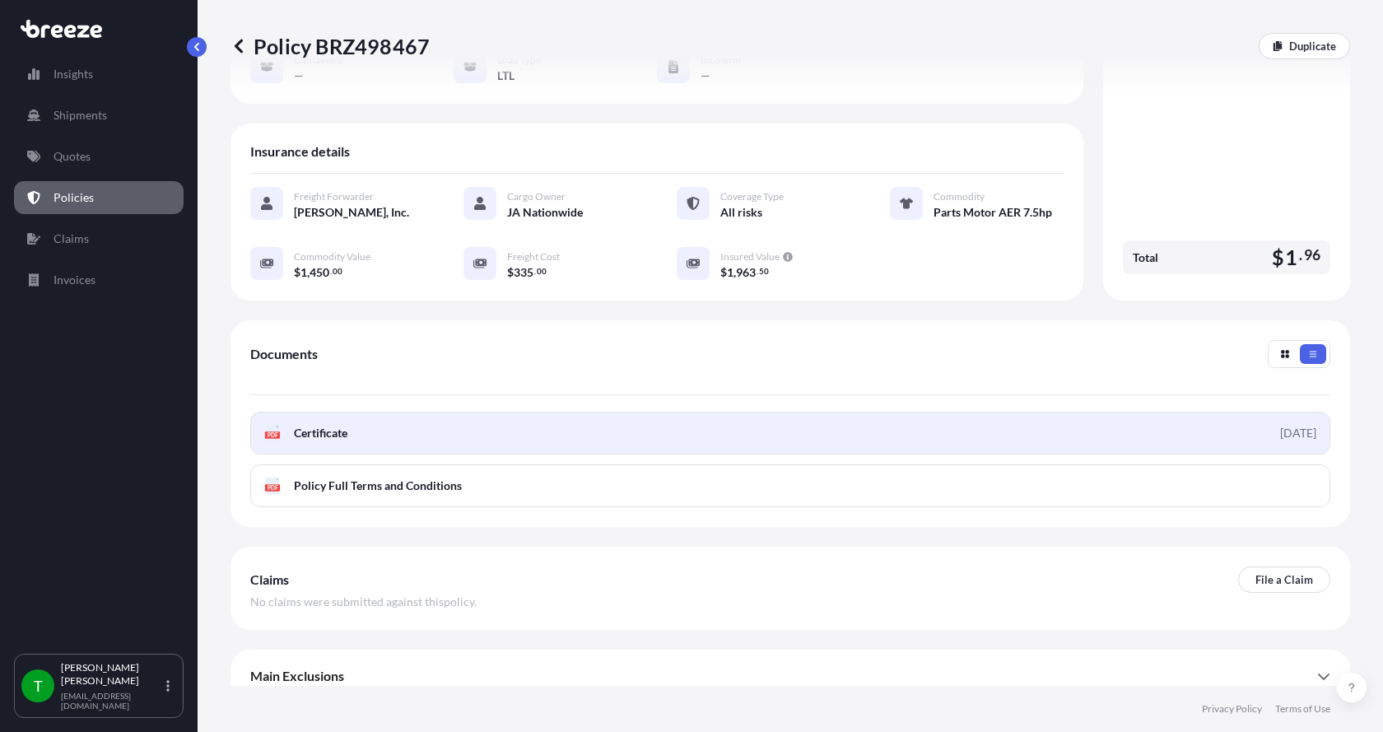
click at [272, 425] on icon at bounding box center [273, 433] width 14 height 16
